Goal: Task Accomplishment & Management: Complete application form

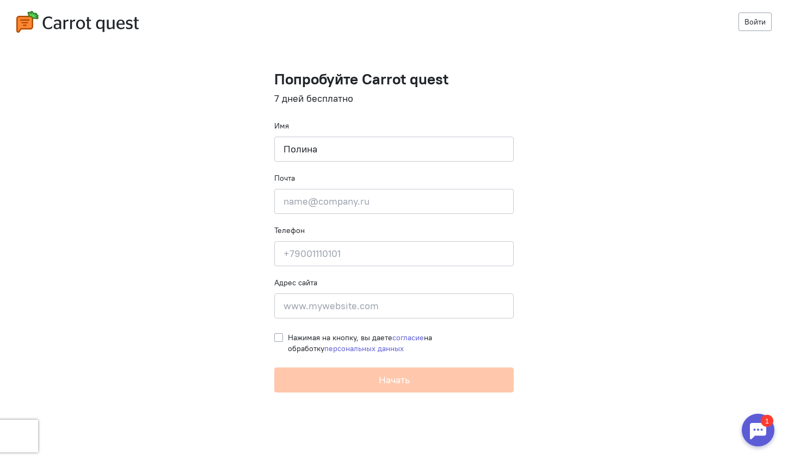
type input "Полина"
click at [381, 189] on input "email" at bounding box center [394, 201] width 240 height 25
paste input "[EMAIL_ADDRESS][DOMAIN_NAME]"
type input "[EMAIL_ADDRESS][DOMAIN_NAME]"
click at [353, 244] on input at bounding box center [394, 253] width 240 height 25
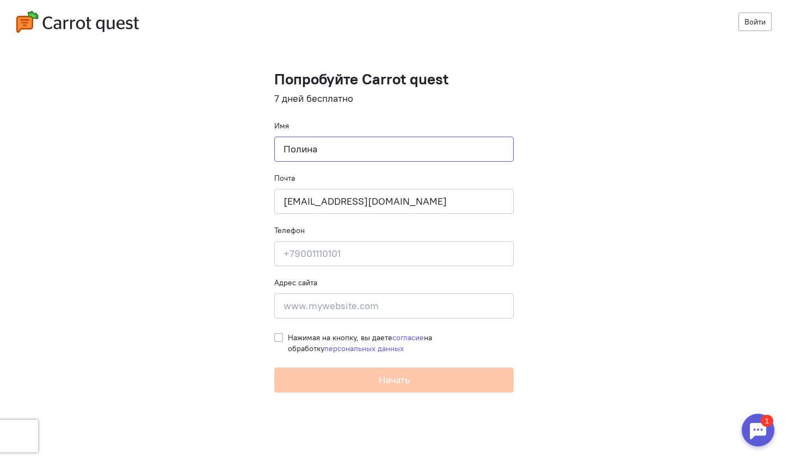
click at [404, 156] on input "Полина" at bounding box center [394, 149] width 240 height 25
click at [404, 155] on input "Полина" at bounding box center [394, 149] width 240 height 25
type input "Юлия"
click at [340, 259] on input at bounding box center [394, 253] width 240 height 25
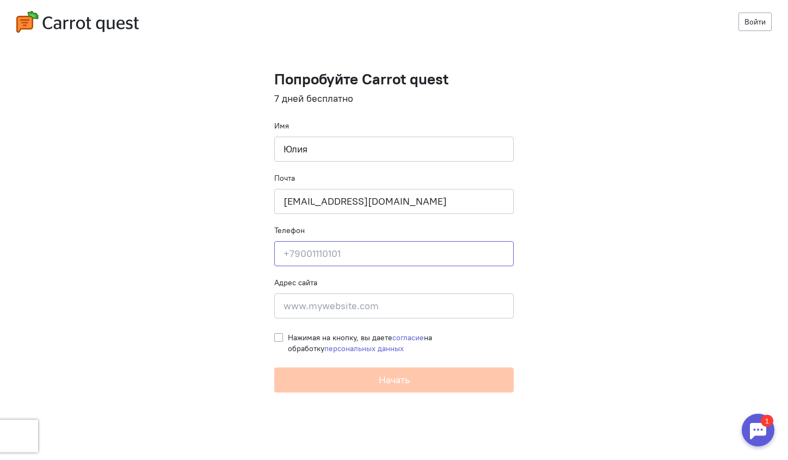
type input "7"
type input "[PHONE_NUMBER]"
click at [337, 301] on input at bounding box center [394, 305] width 240 height 25
paste input "[DOMAIN_NAME]"
type input "[DOMAIN_NAME]"
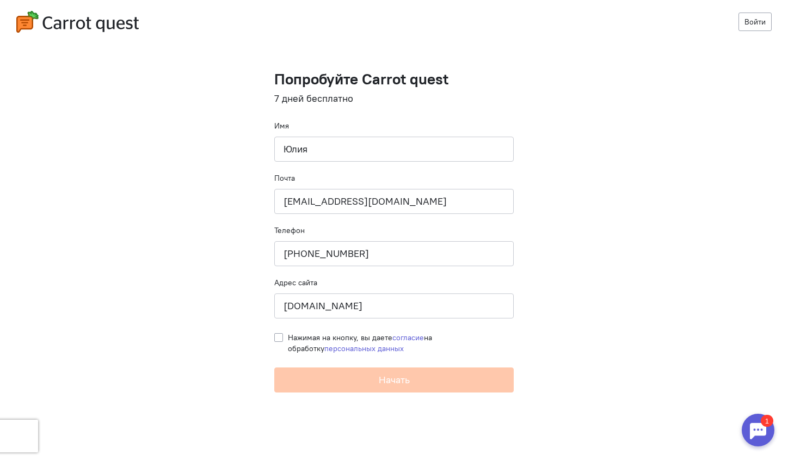
click at [288, 333] on label "Нажимая на кнопку, вы даете согласие на обработку персональных данных" at bounding box center [401, 343] width 226 height 22
click at [279, 333] on input "Нажимая на кнопку, вы даете согласие на обработку персональных данных" at bounding box center [278, 337] width 9 height 10
checkbox input "true"
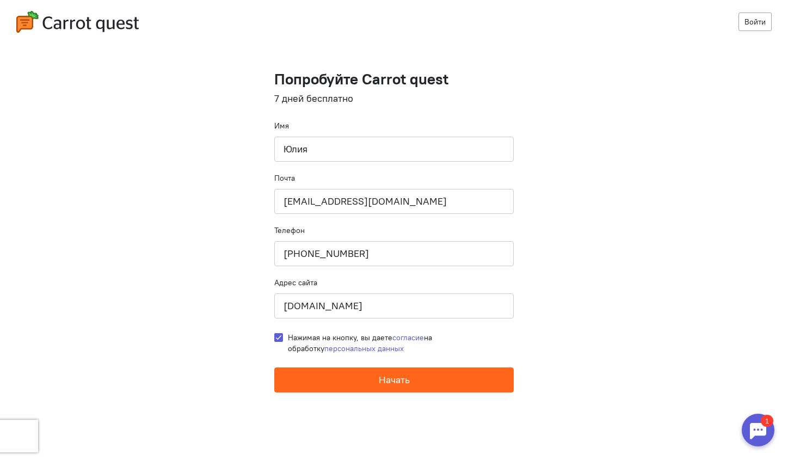
click at [377, 380] on button "Начать" at bounding box center [394, 380] width 240 height 25
